Goal: Understand process/instructions: Learn about a topic

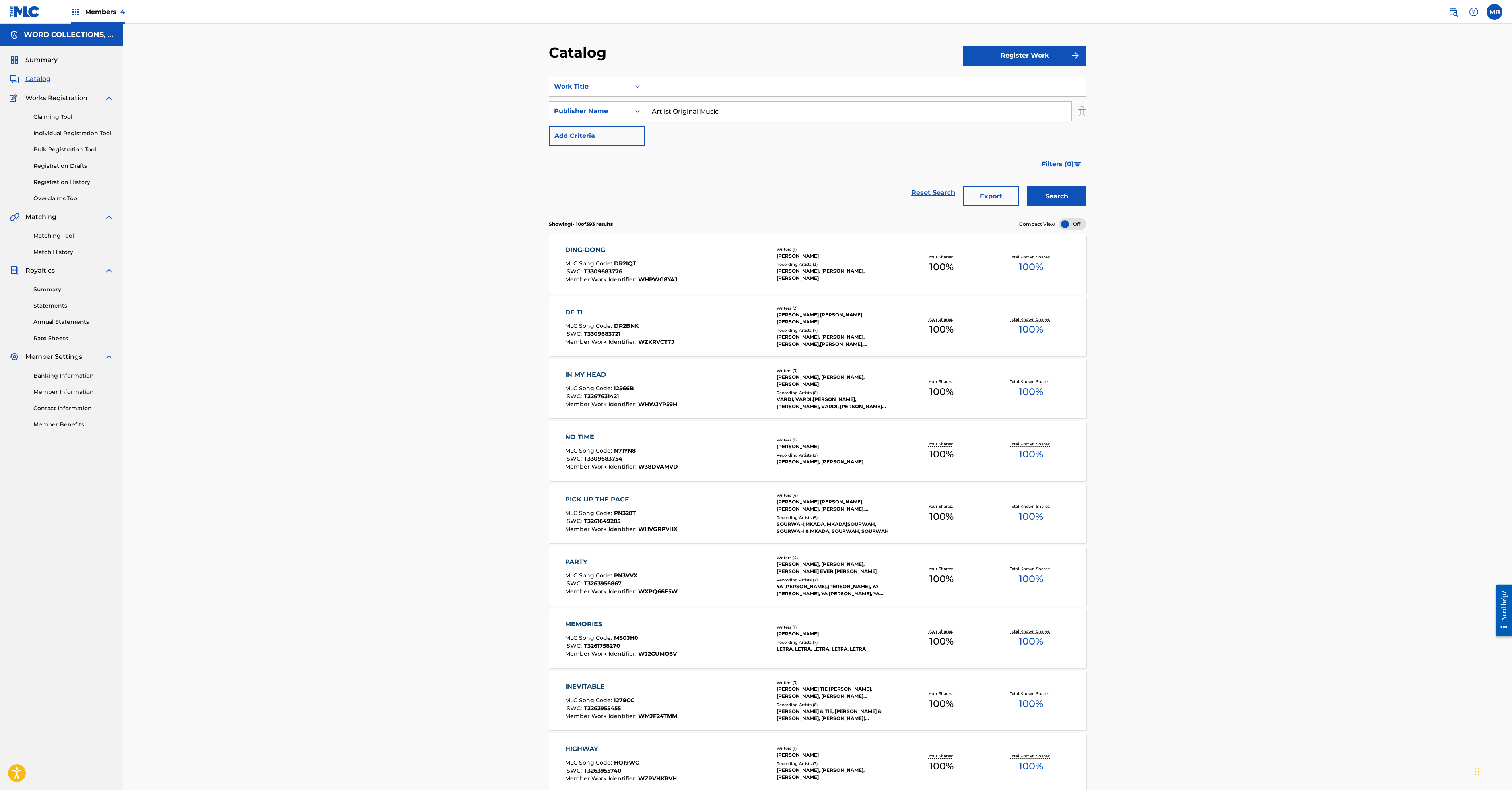
click at [114, 137] on link "Individual Registration Tool" at bounding box center [74, 133] width 80 height 9
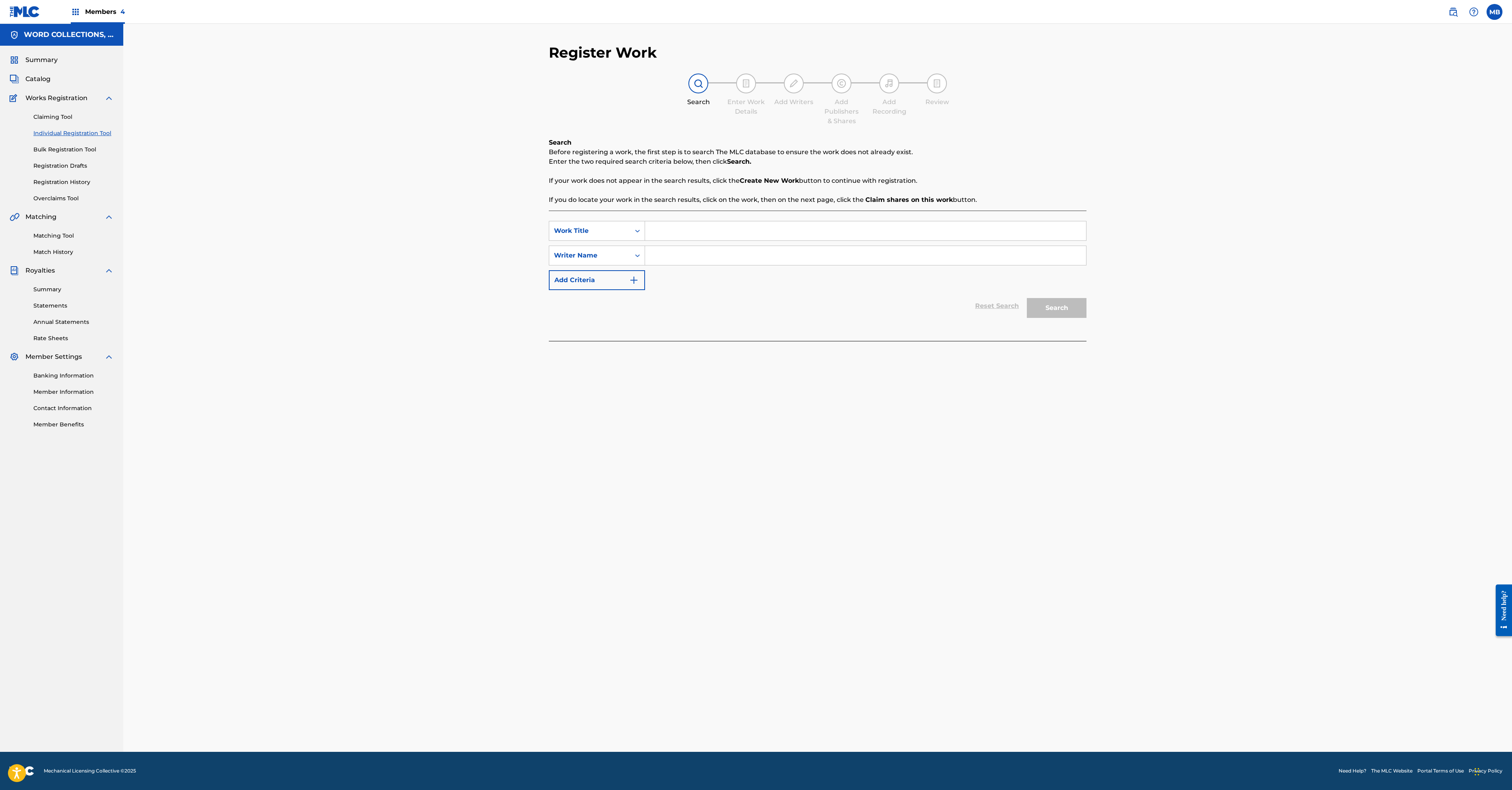
click at [114, 154] on link "Bulk Registration Tool" at bounding box center [74, 150] width 80 height 9
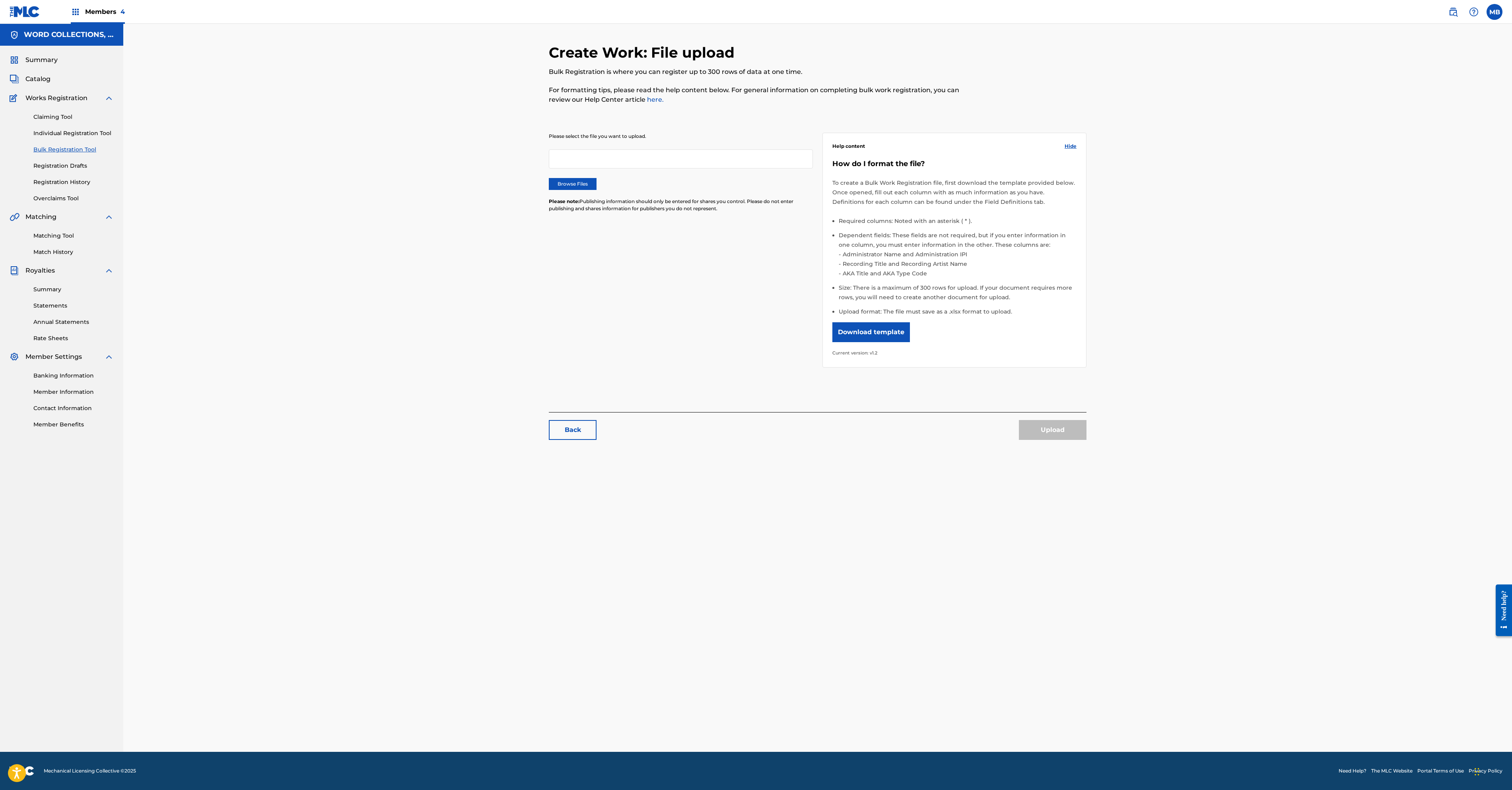
scroll to position [10, 0]
click at [984, 283] on li "Dependent fields: These fields are not required, but if you enter information i…" at bounding box center [957, 257] width 238 height 52
click at [1076, 279] on li "AKA Title and AKA Type Code" at bounding box center [959, 274] width 236 height 10
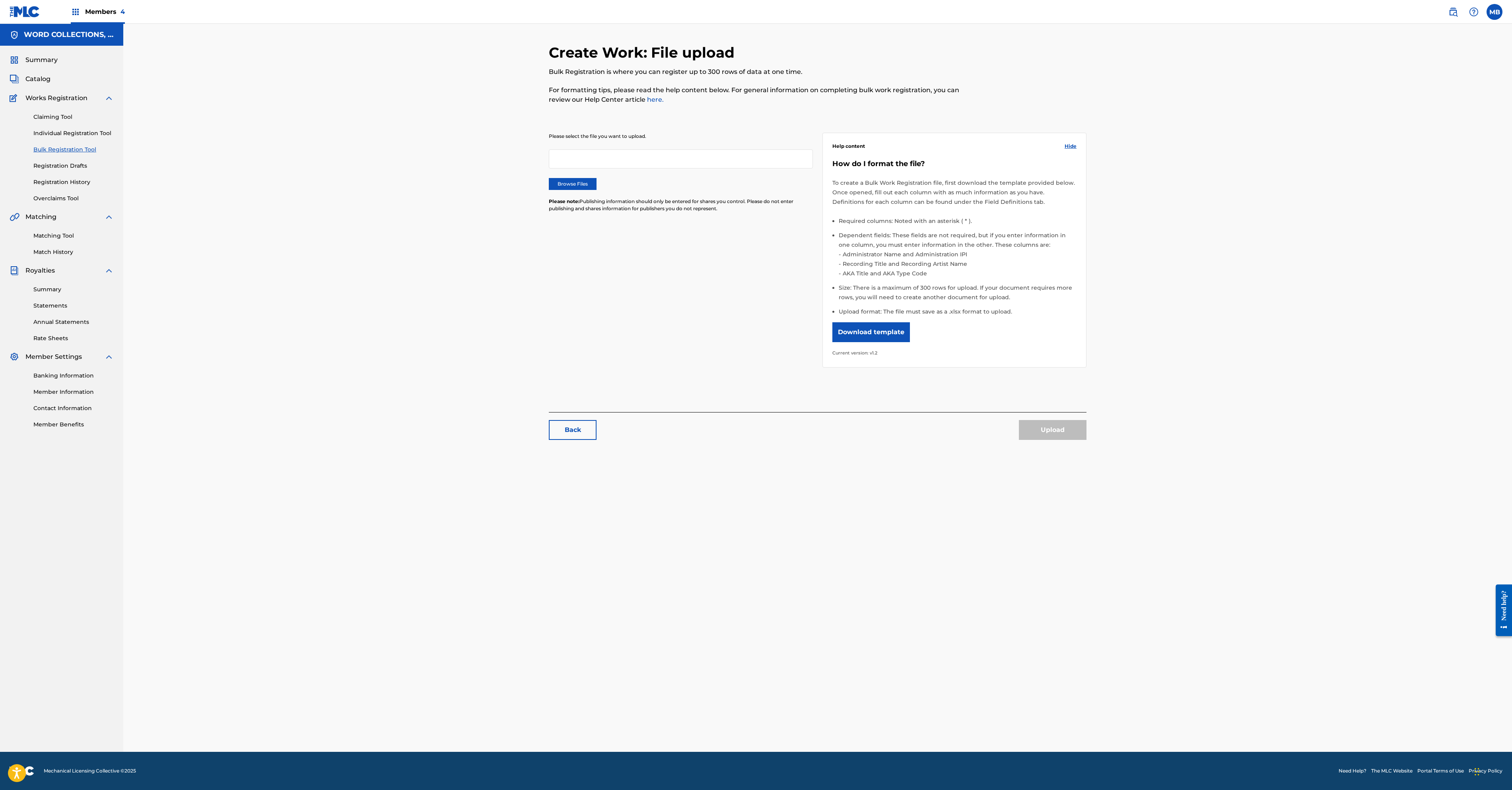
click at [1031, 259] on li "Administrator Name and Administration IPI" at bounding box center [959, 254] width 236 height 10
click at [1076, 283] on li "Dependent fields: These fields are not required, but if you enter information i…" at bounding box center [957, 257] width 238 height 52
click at [926, 259] on li "Administrator Name and Administration IPI" at bounding box center [959, 254] width 236 height 10
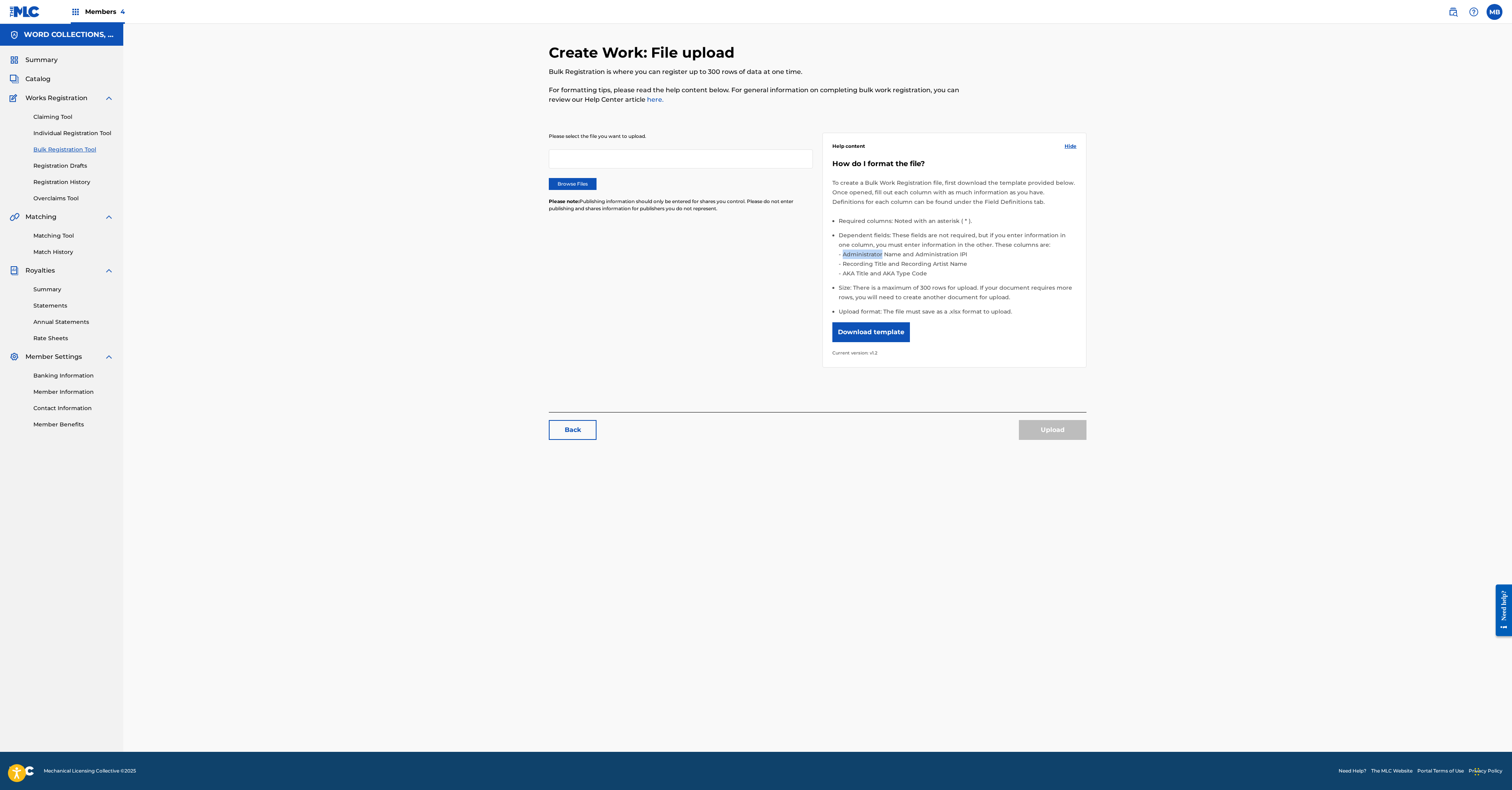
click at [926, 259] on li "Administrator Name and Administration IPI" at bounding box center [959, 254] width 236 height 10
click at [904, 289] on div "How do I format the file? To create a Bulk Work Registration file, first downlo…" at bounding box center [954, 258] width 244 height 198
drag, startPoint x: 1070, startPoint y: 373, endPoint x: 863, endPoint y: 373, distance: 207.0
click at [863, 373] on div "Please select the file you want to upload. Browse Files Please note: Publishing…" at bounding box center [818, 245] width 538 height 263
click at [1076, 259] on li "Administrator Name and Administration IPI" at bounding box center [959, 254] width 236 height 10
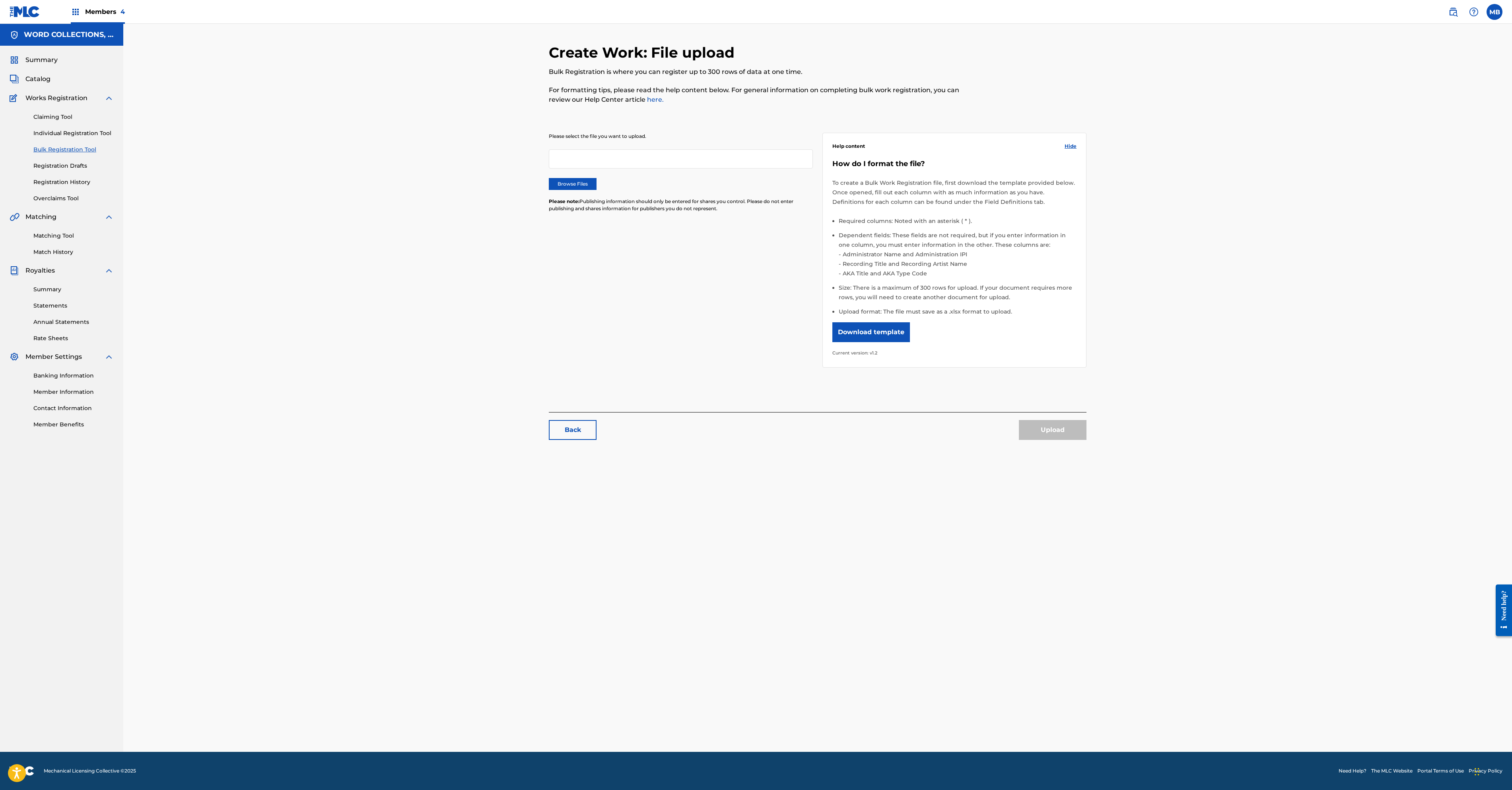
click at [921, 259] on li "Administrator Name and Administration IPI" at bounding box center [959, 254] width 236 height 10
click at [922, 259] on li "Administrator Name and Administration IPI" at bounding box center [959, 254] width 236 height 10
